Goal: Find contact information: Find contact information

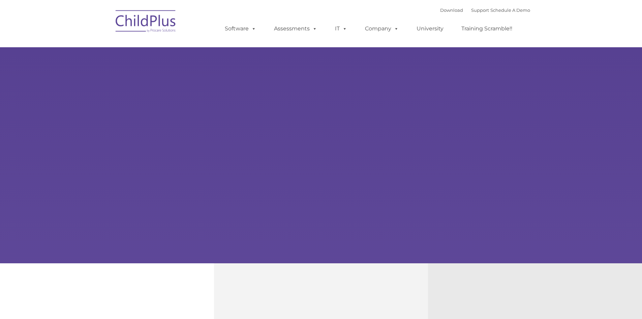
type input ""
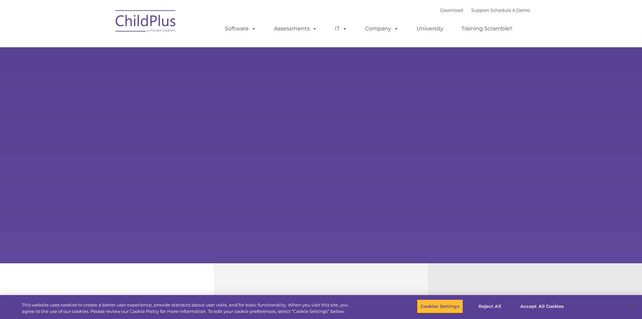
select select "MEDIUM"
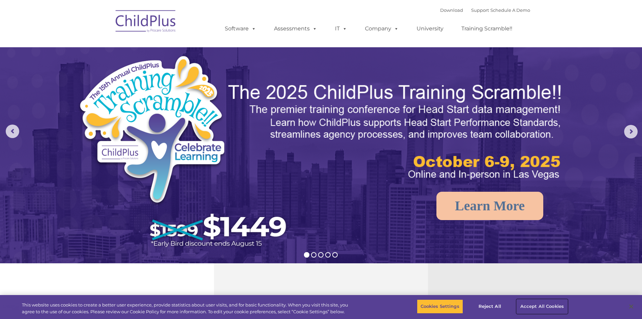
click at [546, 307] on button "Accept All Cookies" at bounding box center [542, 306] width 51 height 14
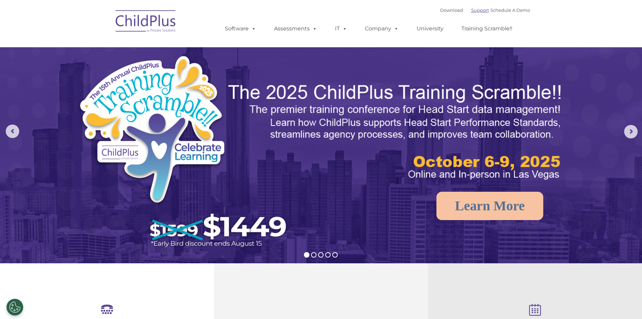
click at [471, 9] on link "Support" at bounding box center [480, 9] width 18 height 5
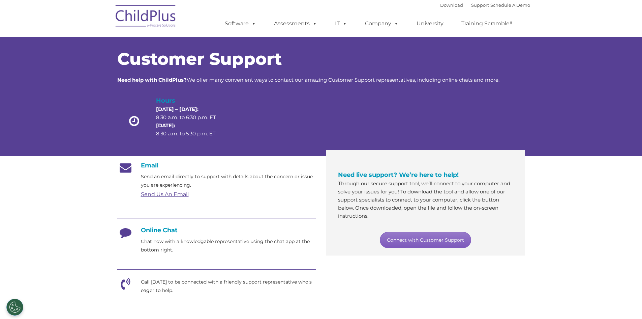
click at [404, 241] on link "Connect with Customer Support" at bounding box center [425, 240] width 91 height 16
